Goal: Transaction & Acquisition: Purchase product/service

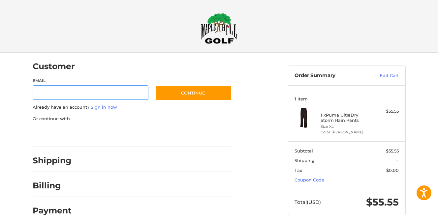
scroll to position [8, 0]
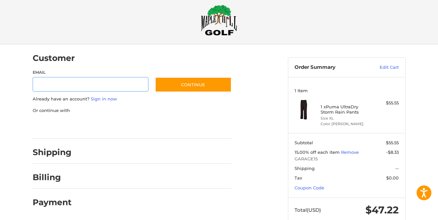
scroll to position [9, 0]
click at [109, 86] on input "Email" at bounding box center [91, 84] width 116 height 15
type input "**********"
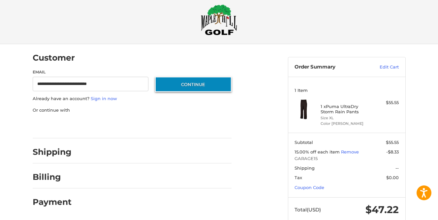
click at [180, 83] on button "Continue" at bounding box center [193, 84] width 77 height 15
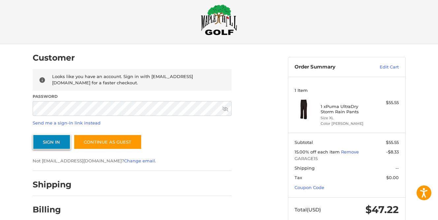
click at [50, 142] on button "Sign In" at bounding box center [52, 142] width 38 height 15
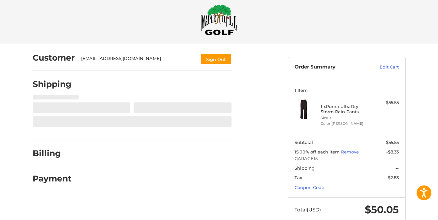
select select "**"
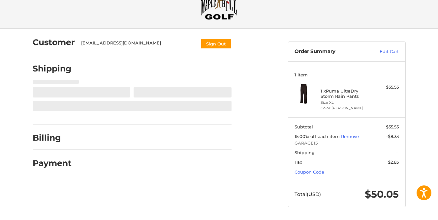
select select "**"
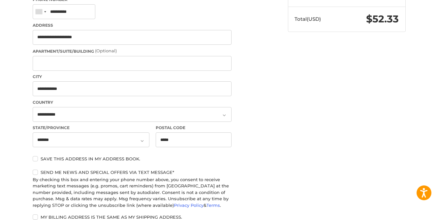
scroll to position [235, 0]
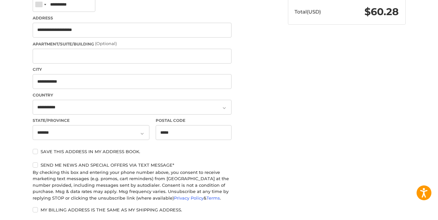
click at [37, 151] on label "Save this address in my address book." at bounding box center [132, 151] width 199 height 5
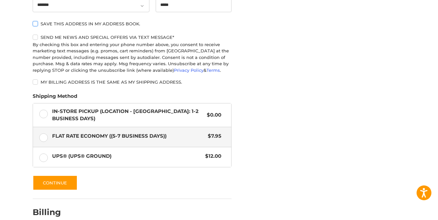
scroll to position [363, 0]
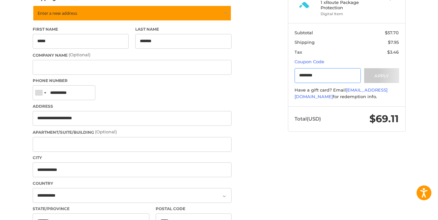
scroll to position [112, 0]
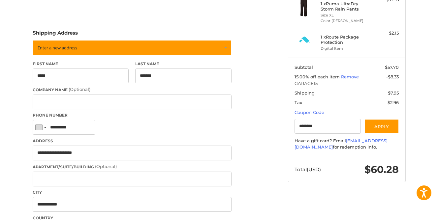
type input "********"
click at [380, 125] on button "Apply" at bounding box center [381, 126] width 35 height 15
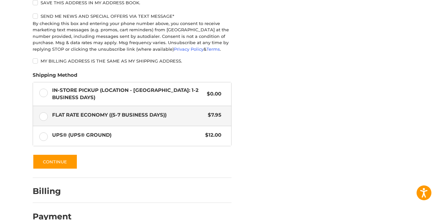
scroll to position [389, 0]
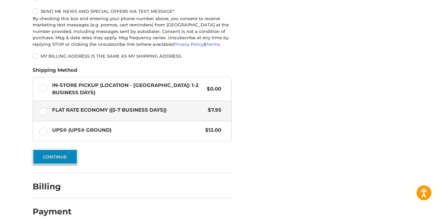
click at [58, 155] on button "Continue" at bounding box center [55, 156] width 45 height 15
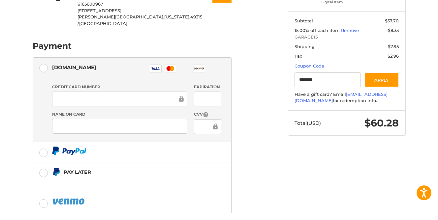
scroll to position [159, 0]
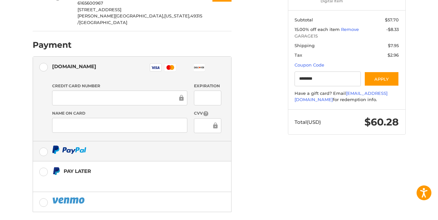
click at [43, 142] on label at bounding box center [132, 152] width 198 height 20
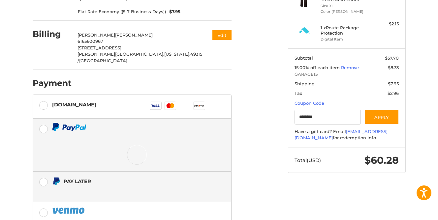
scroll to position [120, 0]
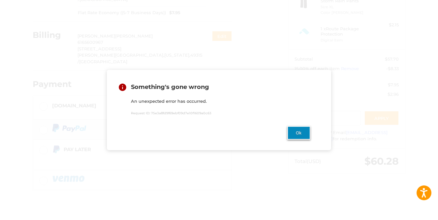
click at [302, 133] on button "Ok" at bounding box center [298, 133] width 23 height 14
click at [303, 132] on button "Ok" at bounding box center [298, 133] width 23 height 14
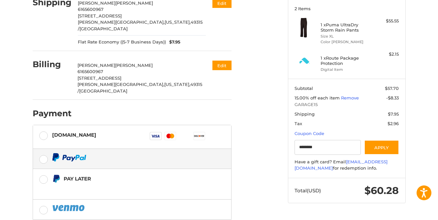
scroll to position [86, 0]
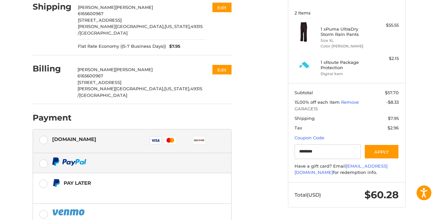
click at [44, 130] on label "Authorize.net Visa Master Amex Discover Diners Club JCB" at bounding box center [132, 142] width 198 height 24
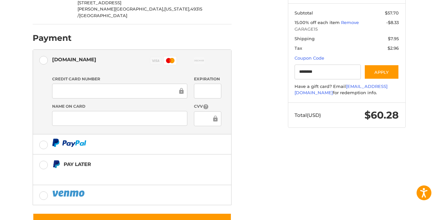
scroll to position [180, 0]
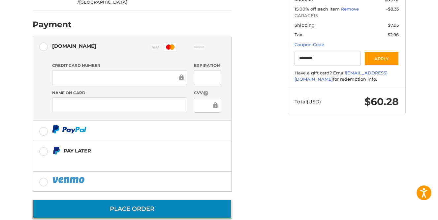
click at [175, 200] on button "Place Order" at bounding box center [132, 209] width 199 height 19
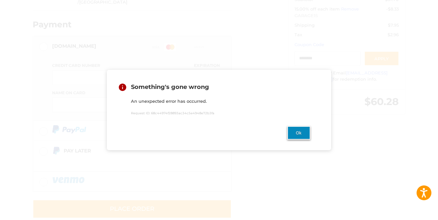
click at [303, 133] on button "Ok" at bounding box center [298, 133] width 23 height 14
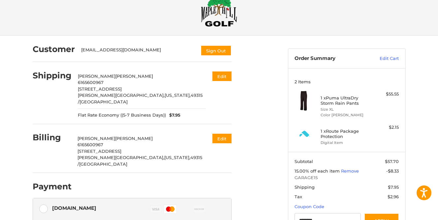
scroll to position [0, 0]
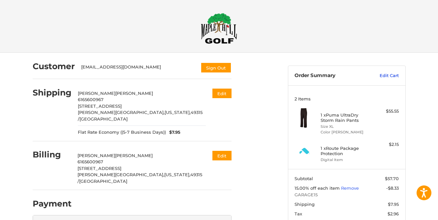
click at [385, 78] on link "Edit Cart" at bounding box center [382, 76] width 33 height 7
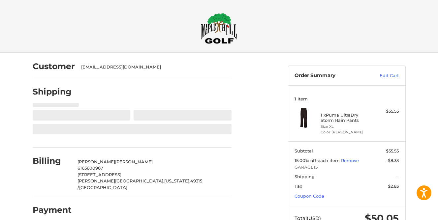
select select "**"
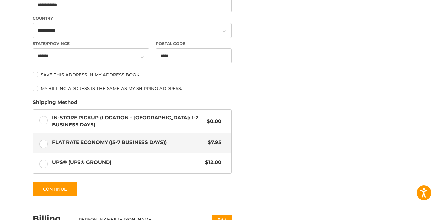
scroll to position [313, 0]
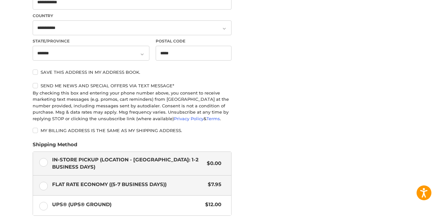
click at [46, 163] on label "In-Store Pickup (Location - [GEOGRAPHIC_DATA]: 1-2 BUSINESS DAYS) $0.00" at bounding box center [132, 163] width 198 height 23
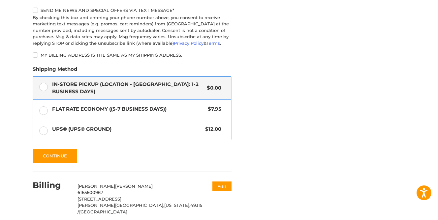
scroll to position [390, 0]
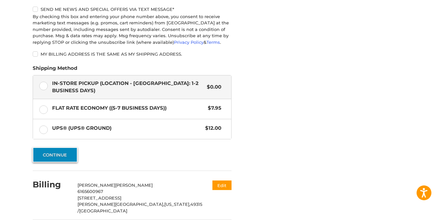
click at [63, 157] on button "Continue" at bounding box center [55, 154] width 45 height 15
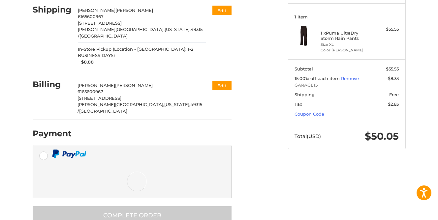
scroll to position [49, 0]
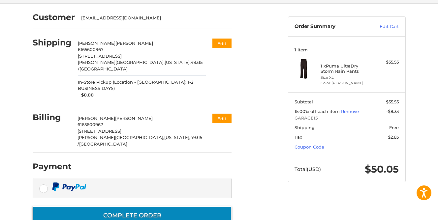
click at [123, 207] on button "Complete order" at bounding box center [132, 216] width 199 height 19
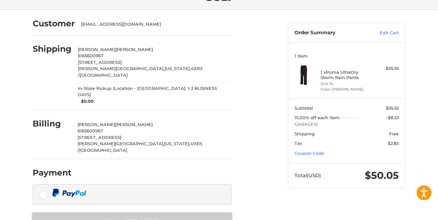
scroll to position [16, 0]
